Goal: Task Accomplishment & Management: Manage account settings

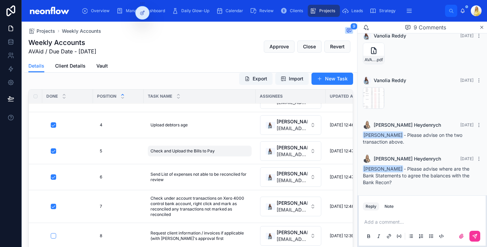
scroll to position [158, 0]
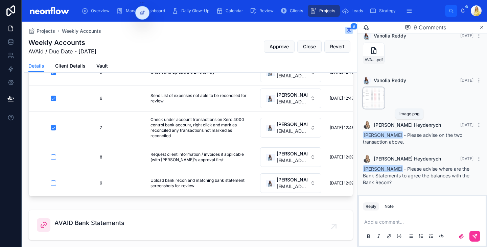
click at [0, 0] on span "image" at bounding box center [0, 0] width 0 height 0
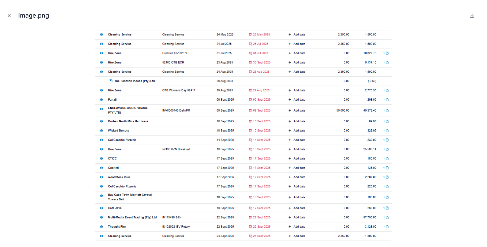
click at [10, 12] on button "Close modal" at bounding box center [8, 15] width 7 height 7
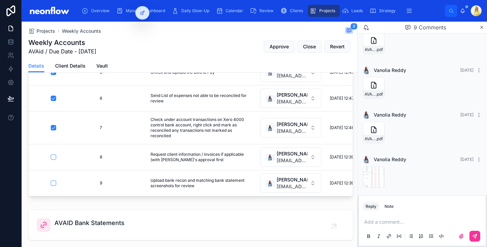
scroll to position [280, 0]
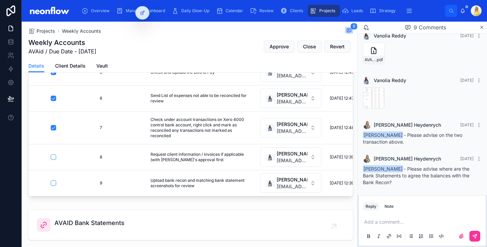
drag, startPoint x: 402, startPoint y: 167, endPoint x: 418, endPoint y: 181, distance: 20.9
click at [418, 181] on div "[PERSON_NAME] - Please advise where are the Bank Statements to agree the balanc…" at bounding box center [422, 176] width 119 height 20
drag, startPoint x: 412, startPoint y: 182, endPoint x: 402, endPoint y: 169, distance: 15.9
click at [402, 169] on div "[PERSON_NAME] - Please advise where are the Bank Statements to agree the balanc…" at bounding box center [422, 176] width 119 height 20
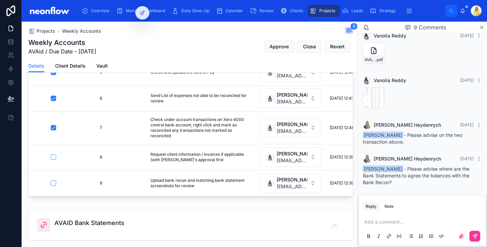
click at [439, 189] on div "[PERSON_NAME] [DATE] [PERSON_NAME] - Please advise where are the Bank Statement…" at bounding box center [422, 170] width 127 height 39
drag, startPoint x: 403, startPoint y: 169, endPoint x: 400, endPoint y: 181, distance: 11.7
click at [400, 181] on div "[PERSON_NAME] - Please advise where are the Bank Statements to agree the balanc…" at bounding box center [422, 176] width 119 height 20
drag, startPoint x: 403, startPoint y: 169, endPoint x: 400, endPoint y: 182, distance: 12.4
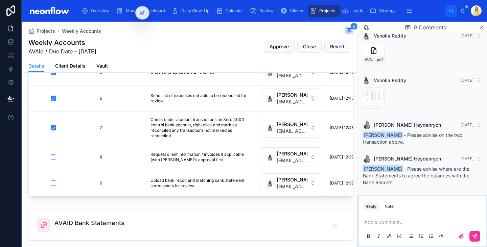
click at [400, 182] on div "[PERSON_NAME] - Please advise where are the Bank Statements to agree the balanc…" at bounding box center [422, 176] width 119 height 20
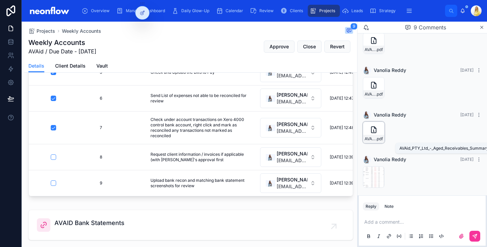
click at [371, 139] on span "AVAid_PTY_Ltd_-_Aged_Receivables_Summary-(2)" at bounding box center [370, 138] width 11 height 5
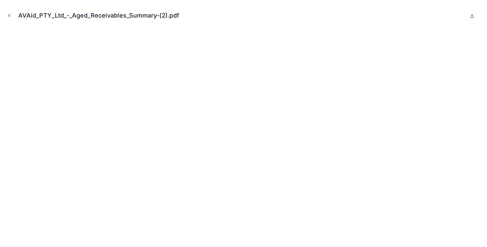
drag, startPoint x: 7, startPoint y: 15, endPoint x: 11, endPoint y: 13, distance: 4.5
click at [7, 15] on icon "Close modal" at bounding box center [9, 15] width 5 height 5
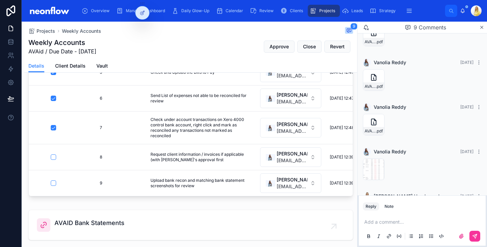
scroll to position [280, 0]
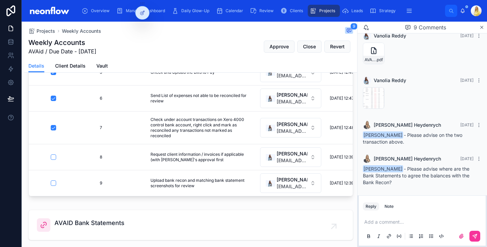
click at [393, 224] on p at bounding box center [423, 222] width 119 height 7
click at [198, 63] on div "Details Client Details Vault" at bounding box center [190, 66] width 325 height 13
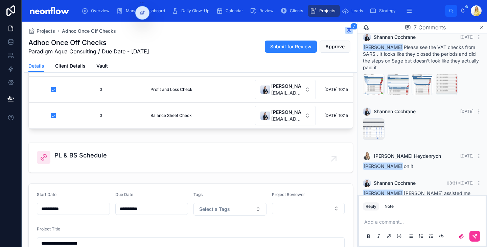
scroll to position [149, 0]
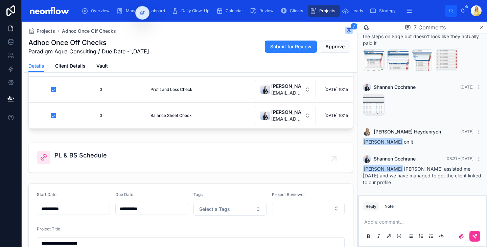
click at [398, 225] on p at bounding box center [423, 222] width 119 height 7
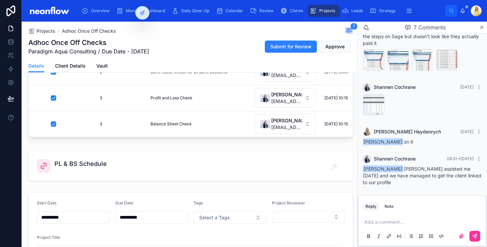
click at [102, 169] on span "PL & BS Schedule" at bounding box center [80, 163] width 52 height 9
click at [382, 222] on p at bounding box center [423, 222] width 119 height 7
click at [480, 238] on button at bounding box center [474, 236] width 11 height 11
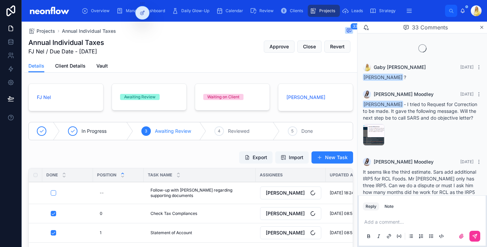
scroll to position [759, 0]
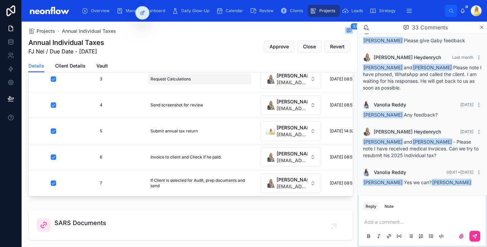
scroll to position [144, 0]
click at [382, 221] on p at bounding box center [423, 222] width 119 height 7
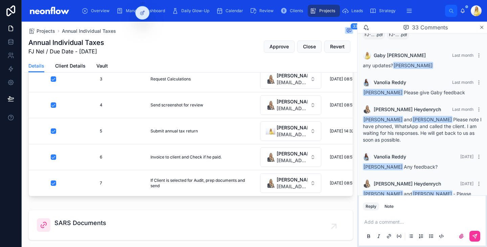
scroll to position [759, 0]
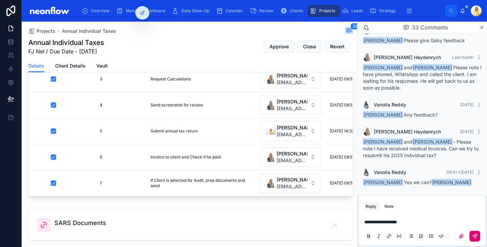
click at [473, 236] on icon at bounding box center [474, 236] width 5 height 5
